Goal: Information Seeking & Learning: Learn about a topic

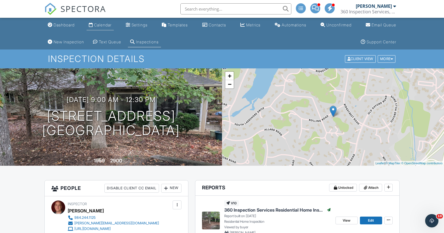
click at [100, 24] on div "Calendar" at bounding box center [102, 24] width 17 height 5
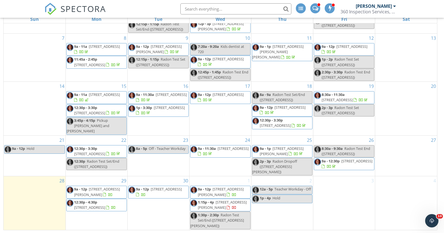
scroll to position [45, 0]
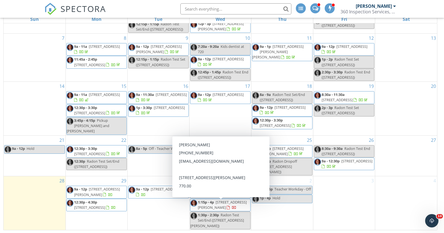
click at [202, 203] on span "1:15p - 4p" at bounding box center [206, 201] width 16 height 5
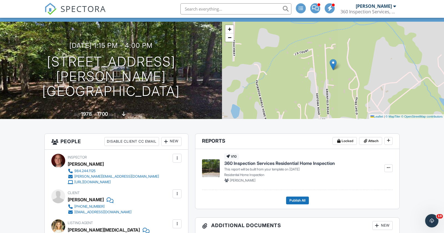
scroll to position [48, 0]
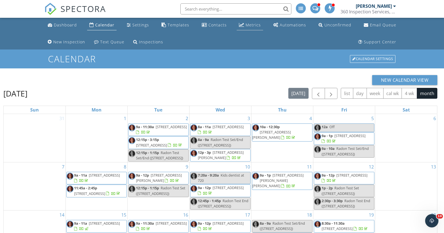
click at [255, 27] on div "Metrics" at bounding box center [253, 24] width 15 height 5
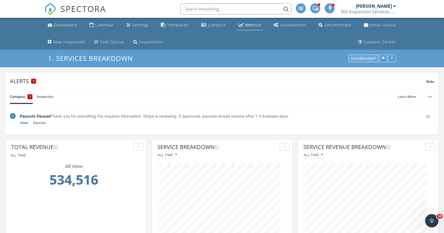
click at [370, 57] on div "Dashboards" at bounding box center [363, 59] width 25 height 4
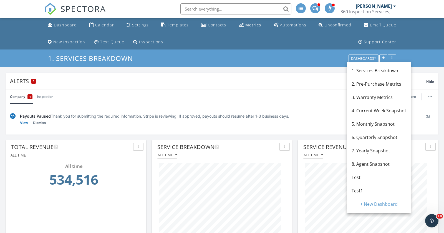
click at [370, 123] on span "5. Monthly Snapshot" at bounding box center [373, 124] width 43 height 6
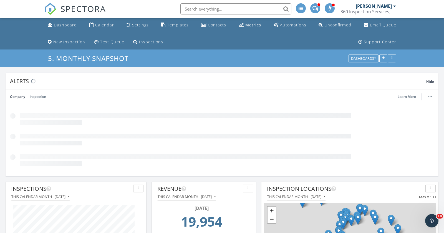
scroll to position [277352, 277258]
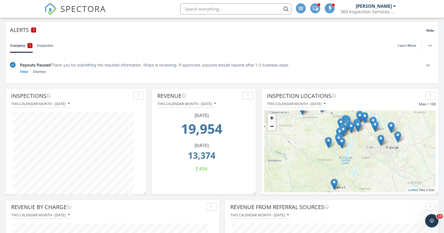
click at [394, 9] on div "360 Inspection Services, LLC" at bounding box center [367, 12] width 55 height 6
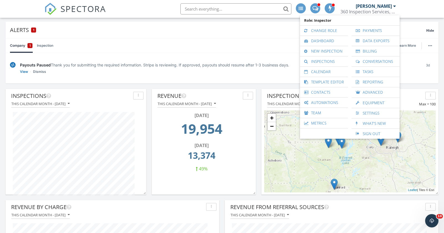
click at [233, 53] on div "Payouts Paused Thank you for submitting the required information. Stripe is rev…" at bounding box center [222, 68] width 433 height 30
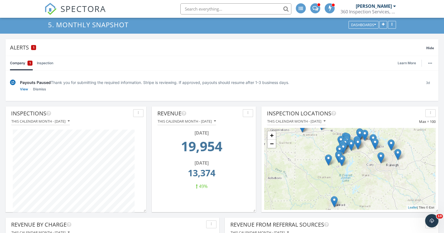
scroll to position [0, 0]
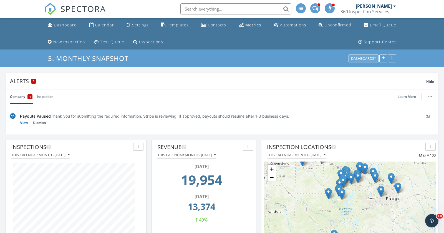
click at [375, 57] on icon "button" at bounding box center [375, 59] width 2 height 4
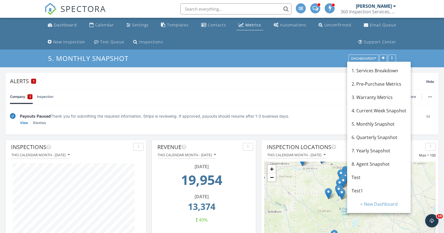
click at [372, 150] on span "7. Yearly Snapshot" at bounding box center [371, 150] width 39 height 6
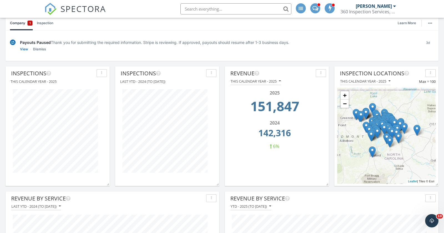
scroll to position [72, 0]
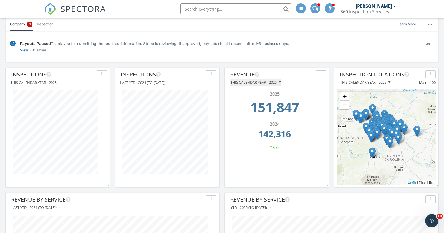
click at [281, 82] on icon "button" at bounding box center [280, 82] width 2 height 4
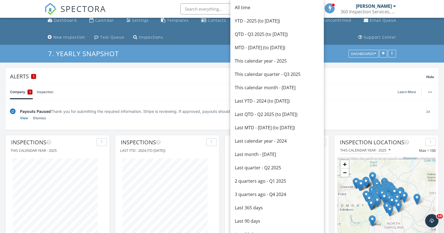
scroll to position [0, 0]
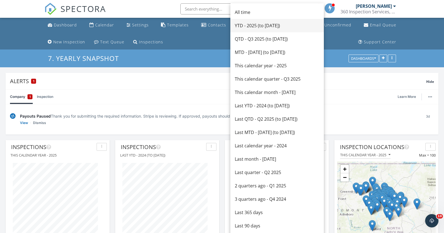
click at [264, 26] on div "YTD - 2025 (to [DATE])" at bounding box center [277, 25] width 85 height 7
